Goal: Task Accomplishment & Management: Use online tool/utility

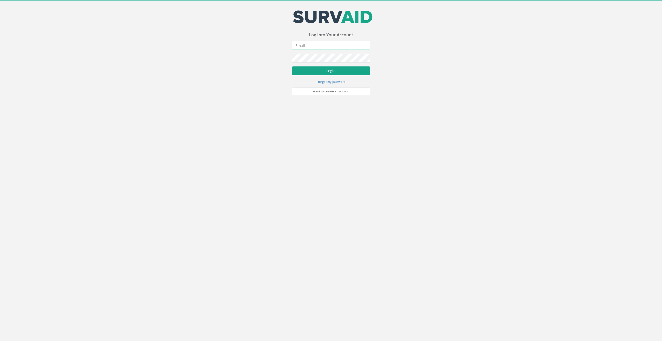
type input "[EMAIL_ADDRESS][DOMAIN_NAME]"
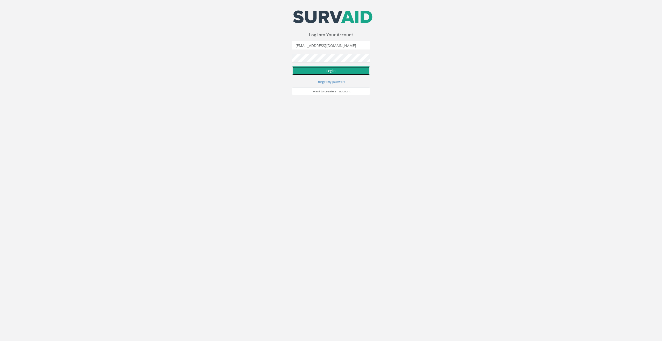
click at [326, 70] on button "Login" at bounding box center [331, 70] width 78 height 9
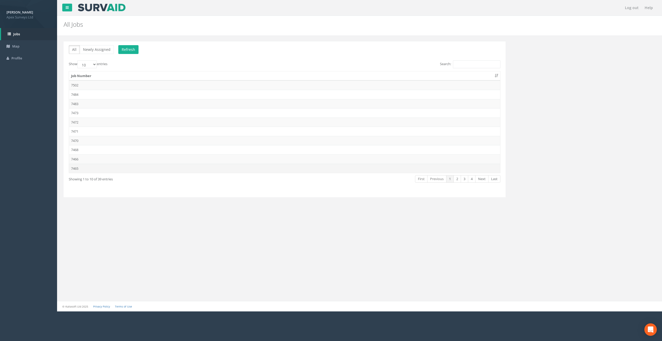
click at [76, 168] on td "7465" at bounding box center [284, 168] width 431 height 9
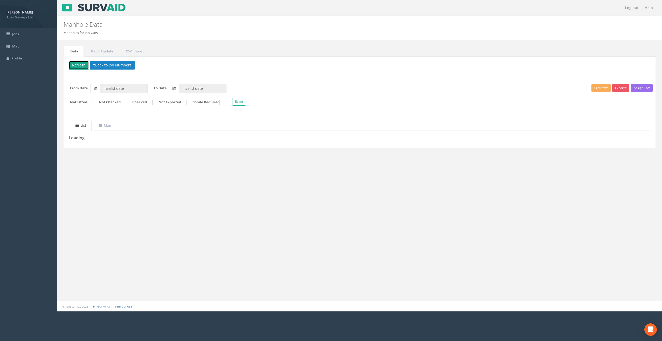
click at [76, 64] on button "Refresh" at bounding box center [79, 65] width 20 height 9
click at [81, 64] on button "Loading" at bounding box center [81, 65] width 24 height 9
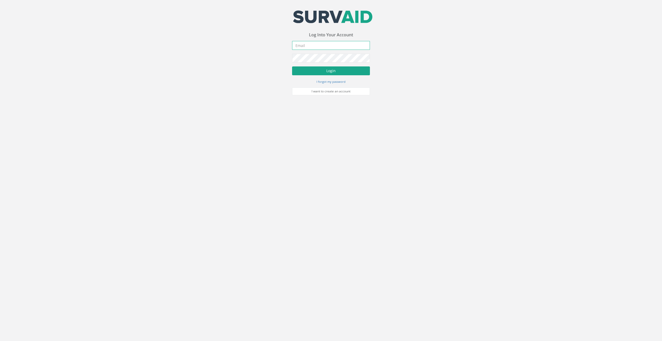
type input "[EMAIL_ADDRESS][DOMAIN_NAME]"
click at [324, 69] on button "Login" at bounding box center [331, 70] width 78 height 9
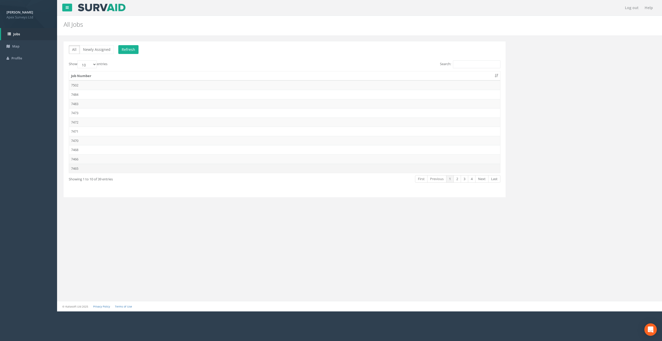
click at [74, 166] on td "7465" at bounding box center [284, 168] width 431 height 9
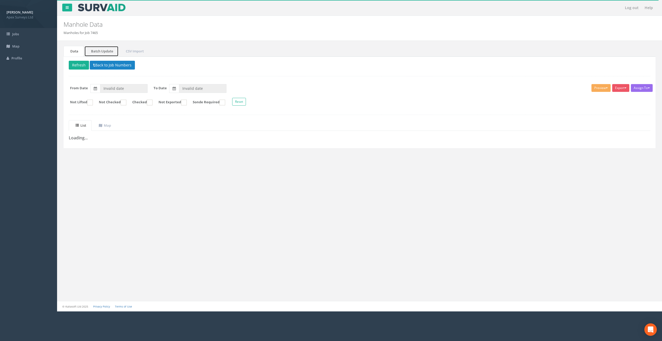
click at [104, 53] on link "Batch Update" at bounding box center [101, 51] width 34 height 11
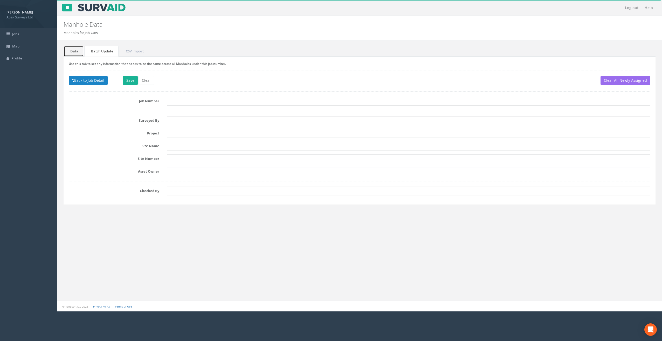
click at [83, 48] on link "Data" at bounding box center [74, 51] width 20 height 11
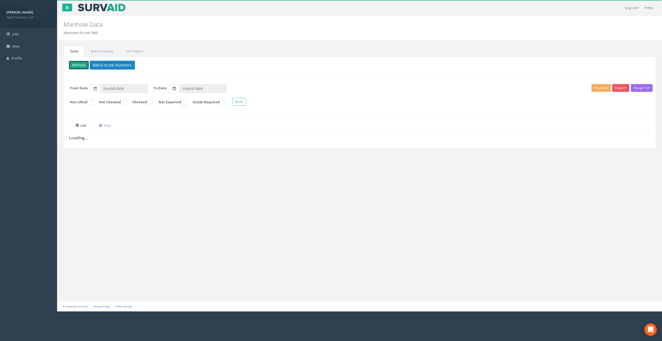
click at [82, 62] on button "Refresh" at bounding box center [79, 65] width 20 height 9
click at [119, 93] on div "Assign To No Companies Added Export Heathrow United Utilities SurvAid IC SurvAi…" at bounding box center [360, 96] width 590 height 28
click at [113, 89] on input "Invalid date" at bounding box center [124, 88] width 48 height 9
click at [385, 75] on div "Delete Loading Back to Job Numbers Assign To No Companies Added Export Heathrow…" at bounding box center [360, 103] width 592 height 92
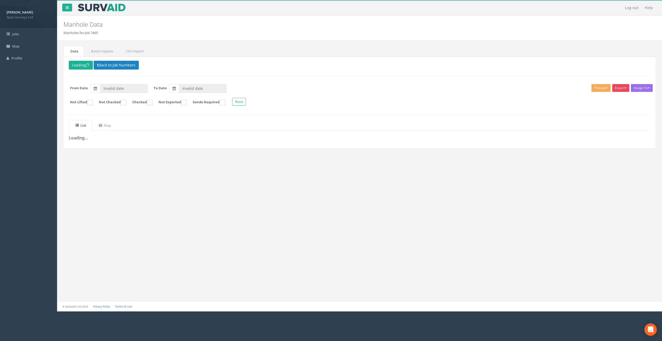
click at [620, 86] on button "Export" at bounding box center [621, 88] width 17 height 8
click at [601, 121] on link "SurvAid IC" at bounding box center [608, 121] width 44 height 8
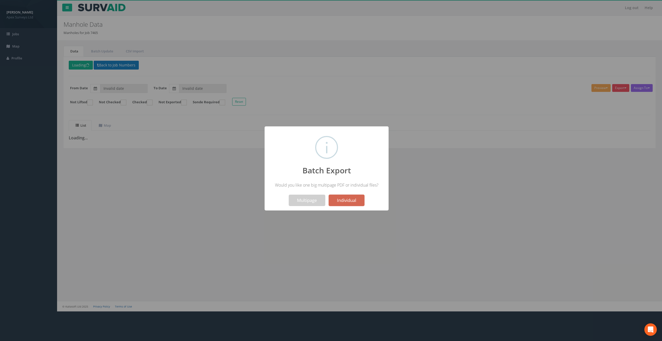
click at [342, 199] on button "Individual" at bounding box center [347, 200] width 36 height 11
click at [333, 199] on button "OK" at bounding box center [327, 200] width 23 height 11
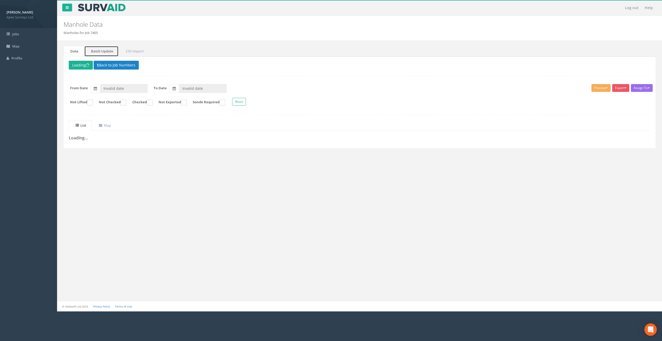
click at [93, 50] on link "Batch Update" at bounding box center [101, 51] width 34 height 11
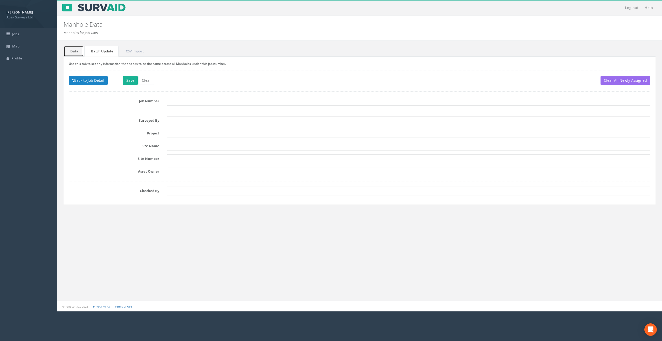
click at [77, 49] on link "Data" at bounding box center [74, 51] width 20 height 11
